Goal: Navigation & Orientation: Find specific page/section

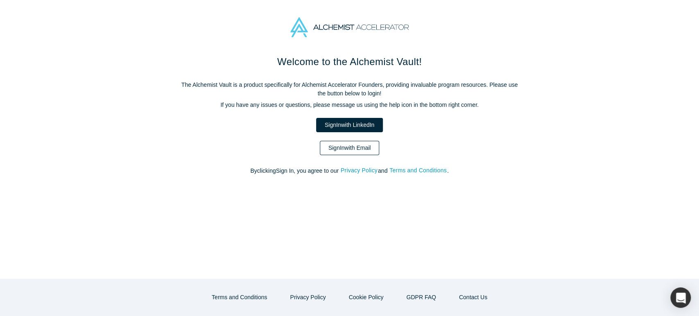
click at [358, 145] on link "Sign In with Email" at bounding box center [350, 148] width 60 height 14
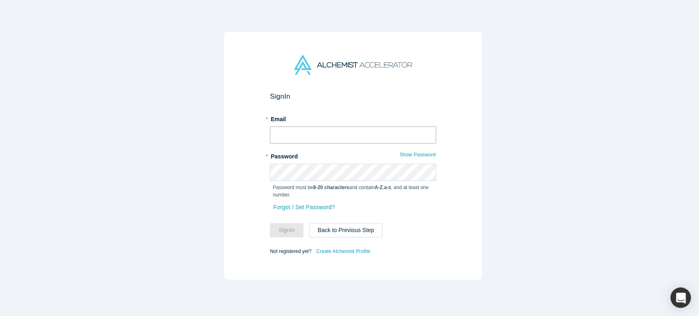
type input "[EMAIL_ADDRESS][DOMAIN_NAME]"
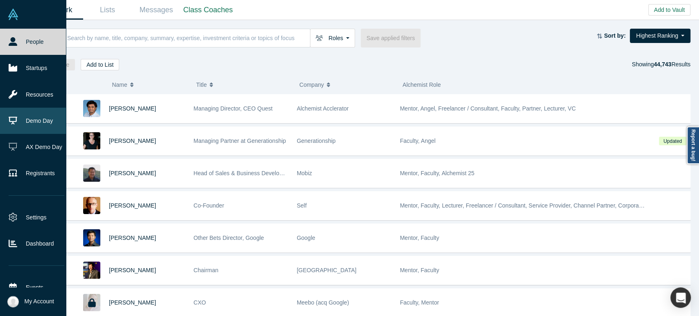
click at [12, 116] on icon at bounding box center [13, 120] width 9 height 9
